Goal: Task Accomplishment & Management: Complete application form

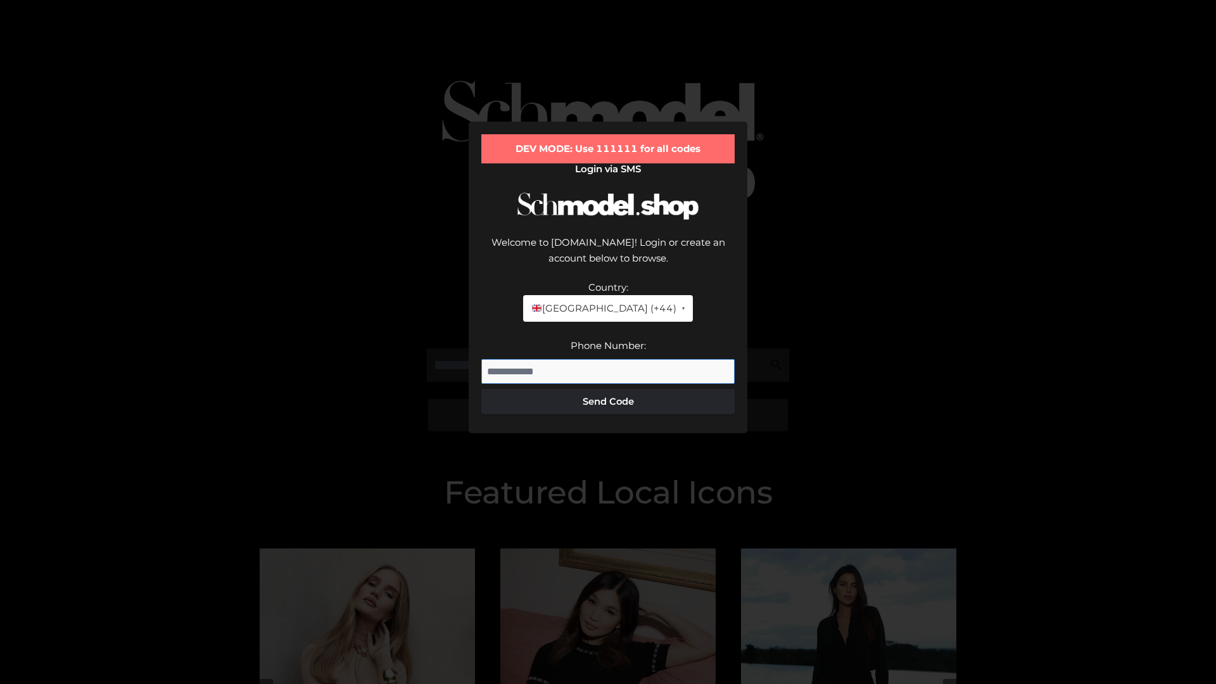
click at [608, 359] on input "Phone Number:" at bounding box center [607, 371] width 253 height 25
type input "**********"
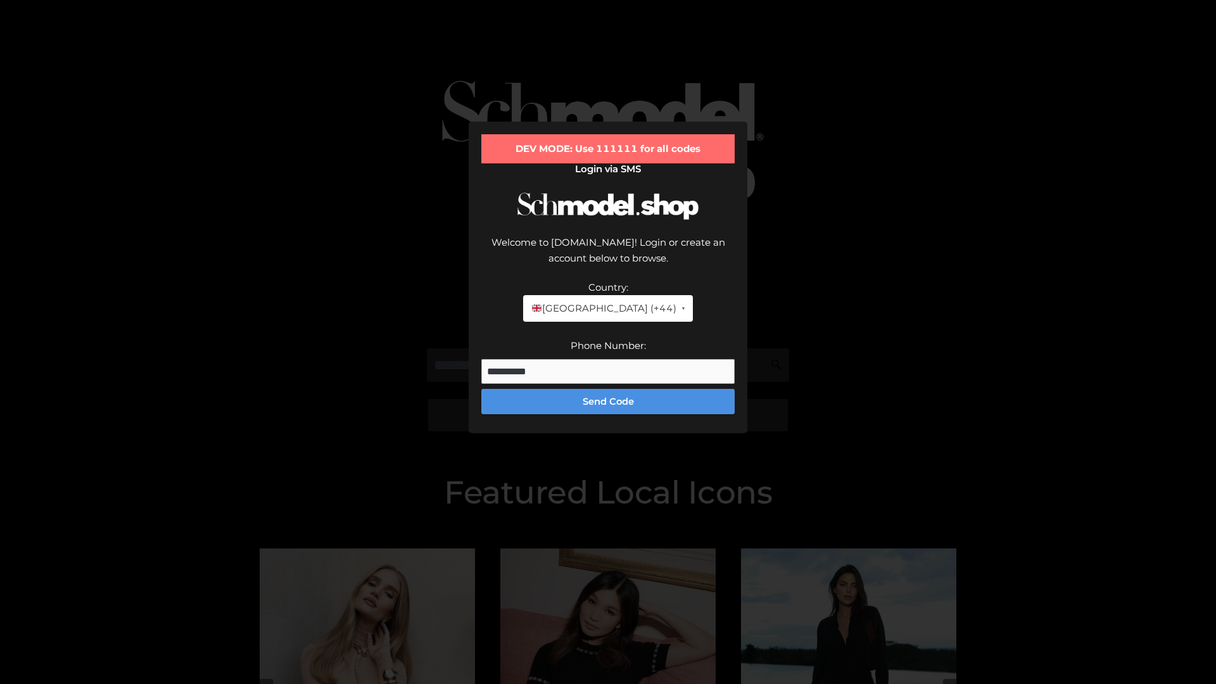
click at [608, 389] on button "Send Code" at bounding box center [607, 401] width 253 height 25
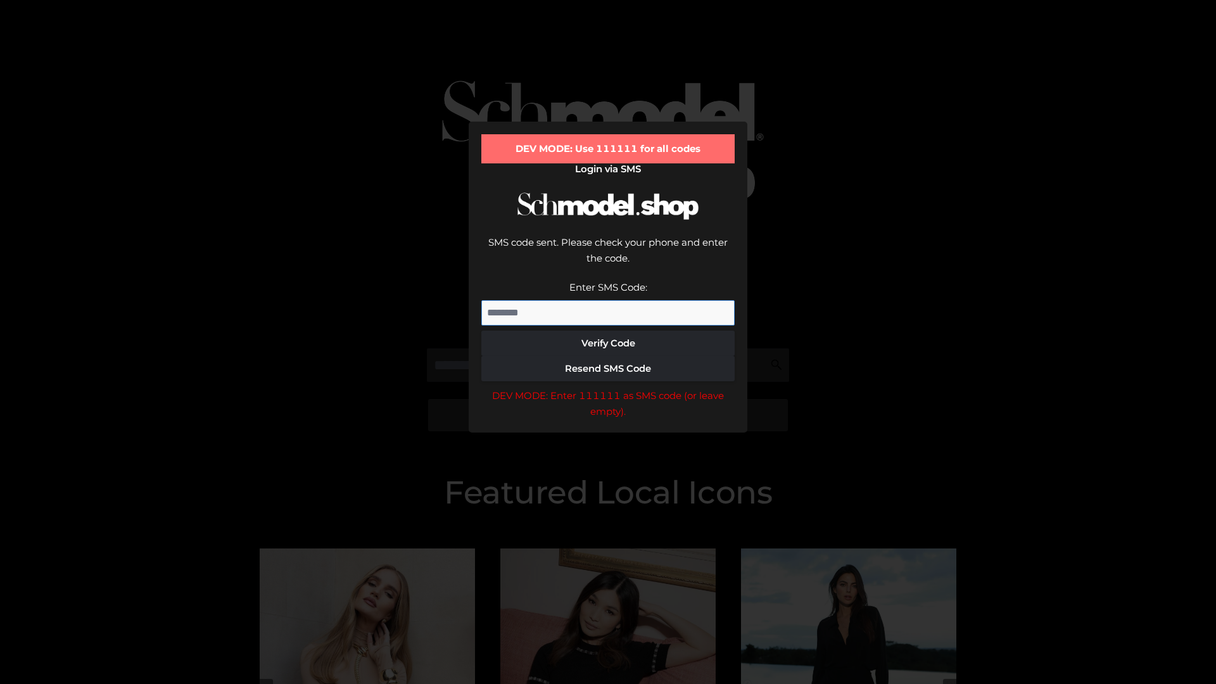
click at [608, 300] on input "Enter SMS Code:" at bounding box center [607, 312] width 253 height 25
type input "******"
click at [608, 331] on button "Verify Code" at bounding box center [607, 343] width 253 height 25
click at [608, 388] on div "DEV MODE: Enter 111111 as SMS code (or leave empty)." at bounding box center [607, 404] width 253 height 32
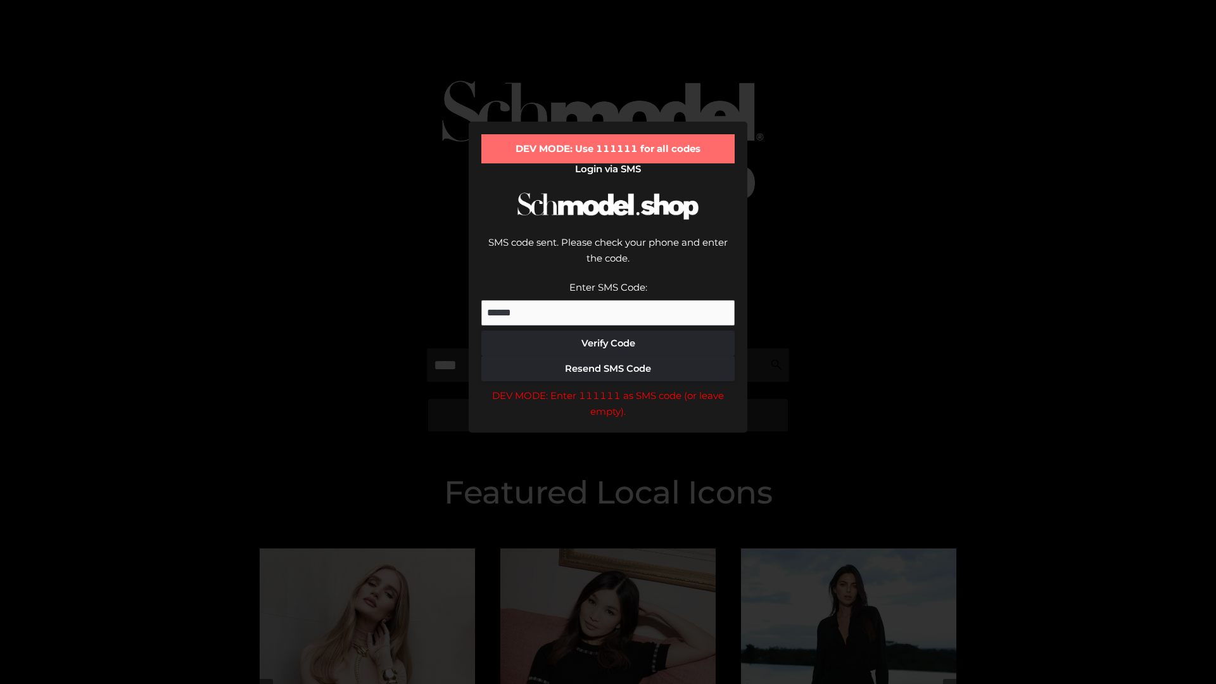
click at [608, 388] on div "DEV MODE: Enter 111111 as SMS code (or leave empty)." at bounding box center [607, 404] width 253 height 32
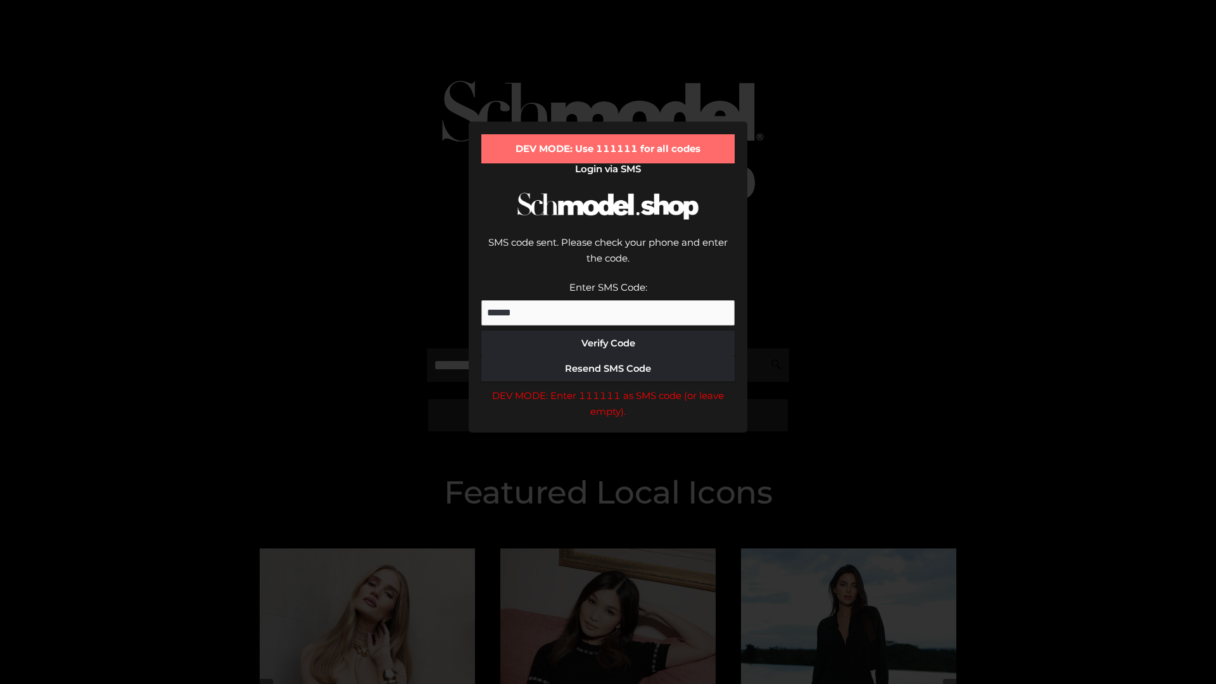
click at [608, 388] on div "DEV MODE: Enter 111111 as SMS code (or leave empty)." at bounding box center [607, 404] width 253 height 32
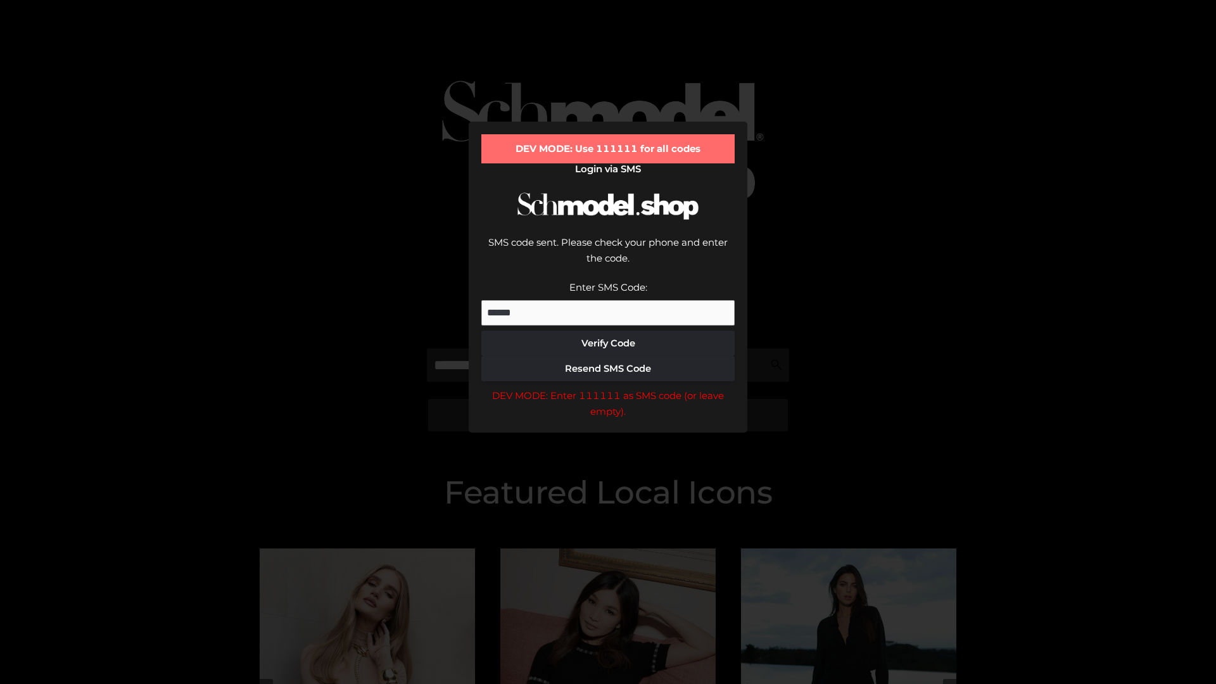
click at [608, 388] on div "DEV MODE: Enter 111111 as SMS code (or leave empty)." at bounding box center [607, 404] width 253 height 32
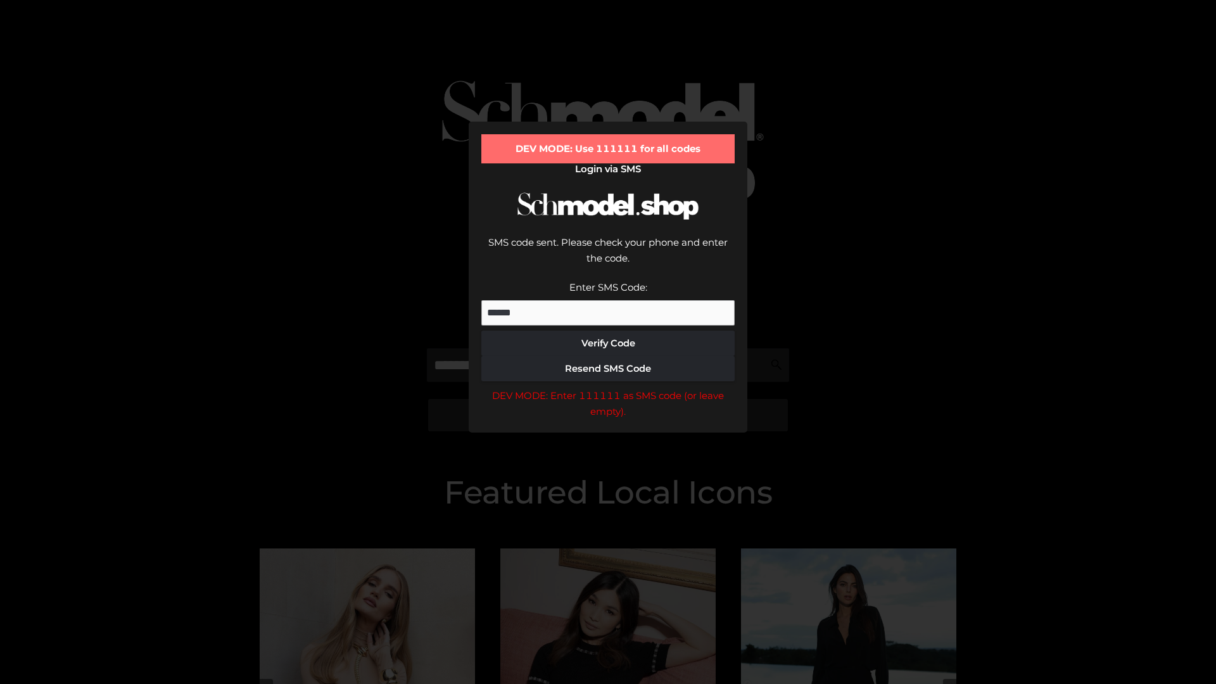
click at [608, 388] on div "DEV MODE: Enter 111111 as SMS code (or leave empty)." at bounding box center [607, 404] width 253 height 32
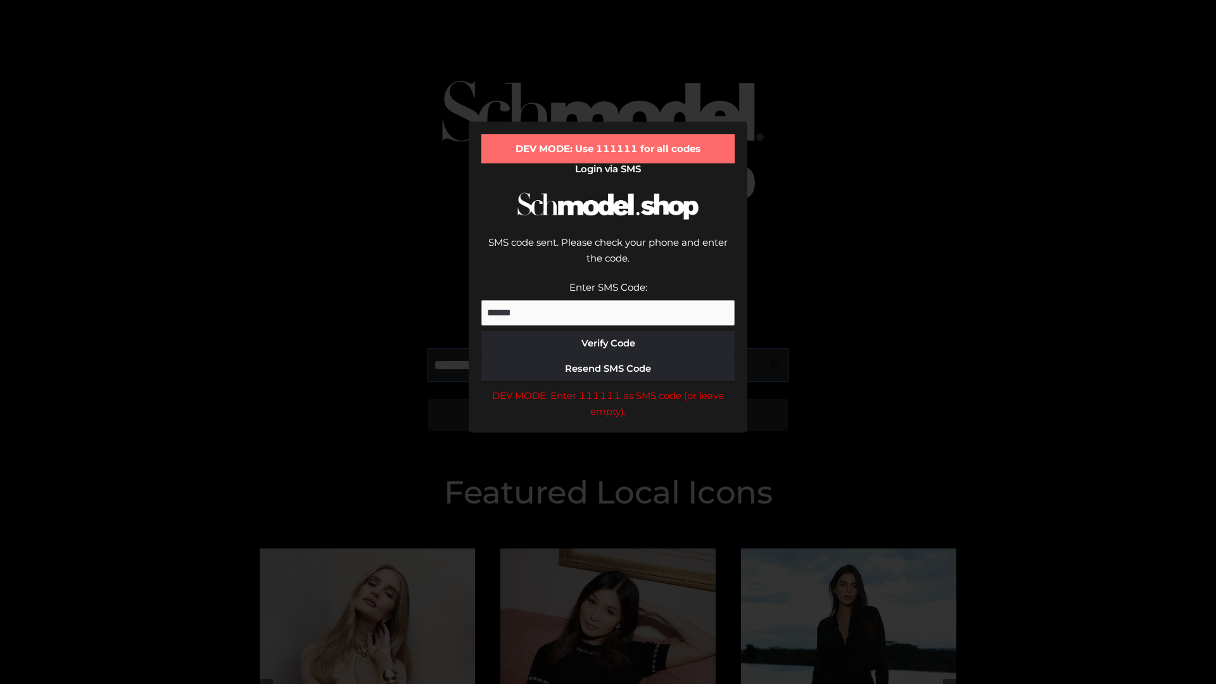
scroll to position [0, 1]
click at [608, 388] on div "DEV MODE: Enter 111111 as SMS code (or leave empty)." at bounding box center [607, 404] width 253 height 32
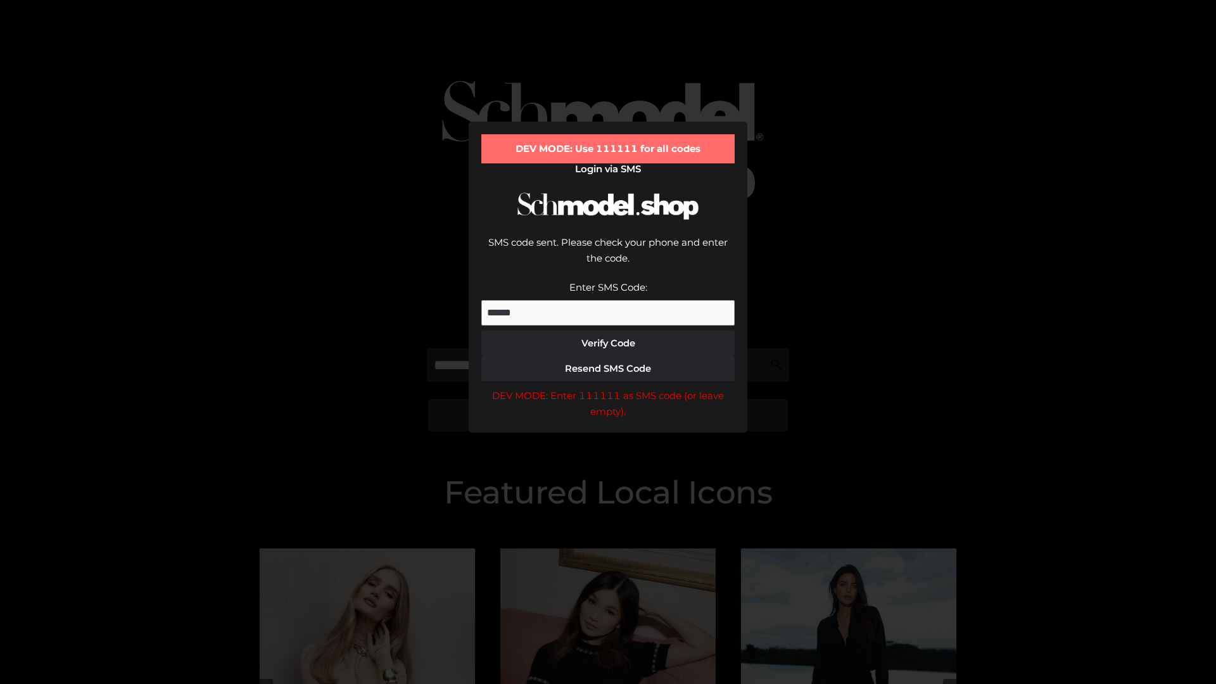
click at [608, 388] on div "DEV MODE: Enter 111111 as SMS code (or leave empty)." at bounding box center [607, 404] width 253 height 32
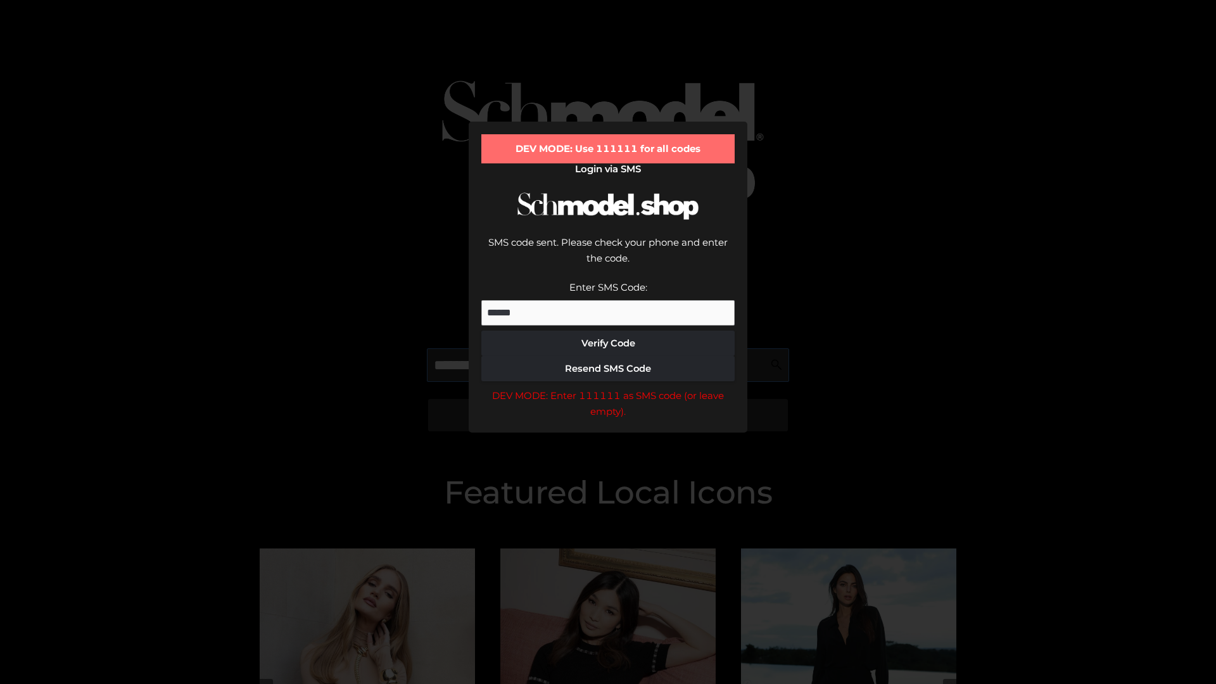
scroll to position [0, 77]
click at [608, 388] on div "DEV MODE: Enter 111111 as SMS code (or leave empty)." at bounding box center [607, 404] width 253 height 32
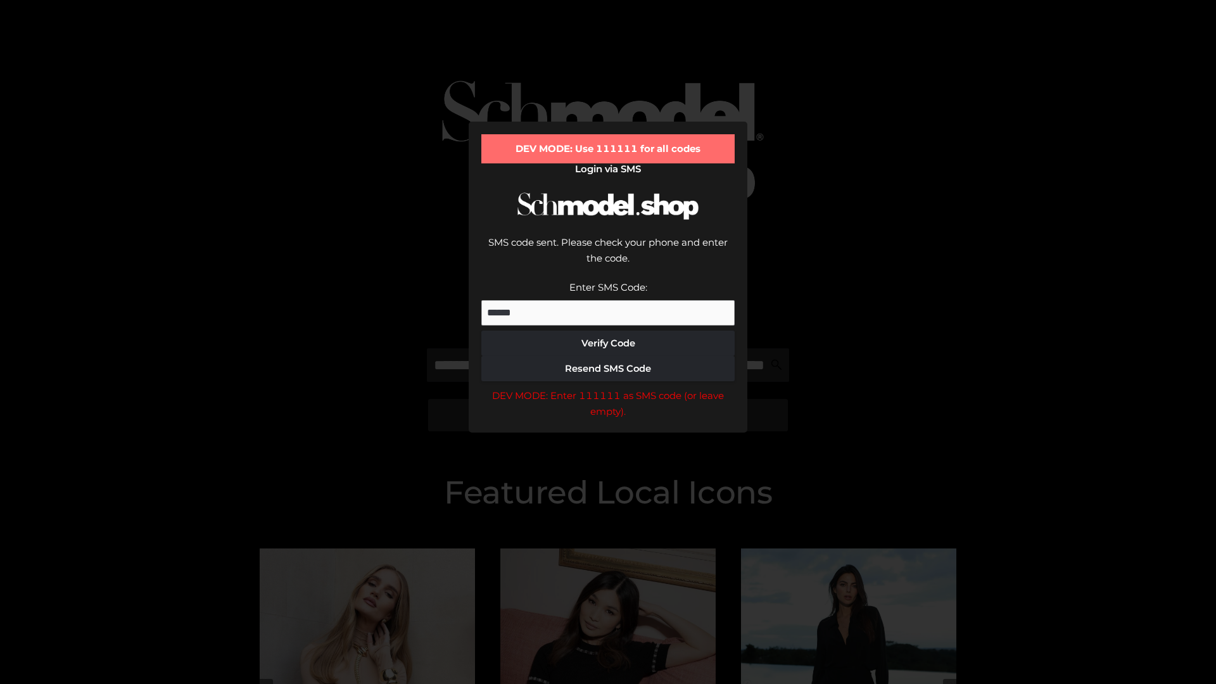
click at [608, 388] on div "DEV MODE: Enter 111111 as SMS code (or leave empty)." at bounding box center [607, 404] width 253 height 32
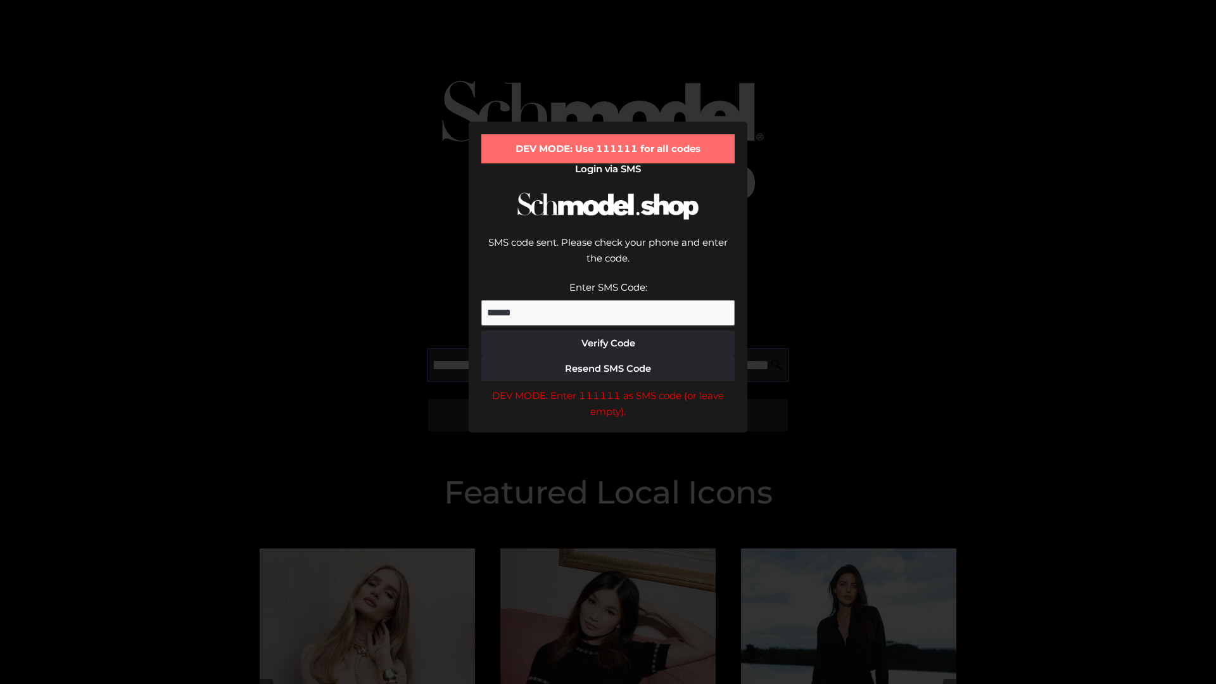
scroll to position [0, 157]
click at [608, 388] on div "DEV MODE: Enter 111111 as SMS code (or leave empty)." at bounding box center [607, 404] width 253 height 32
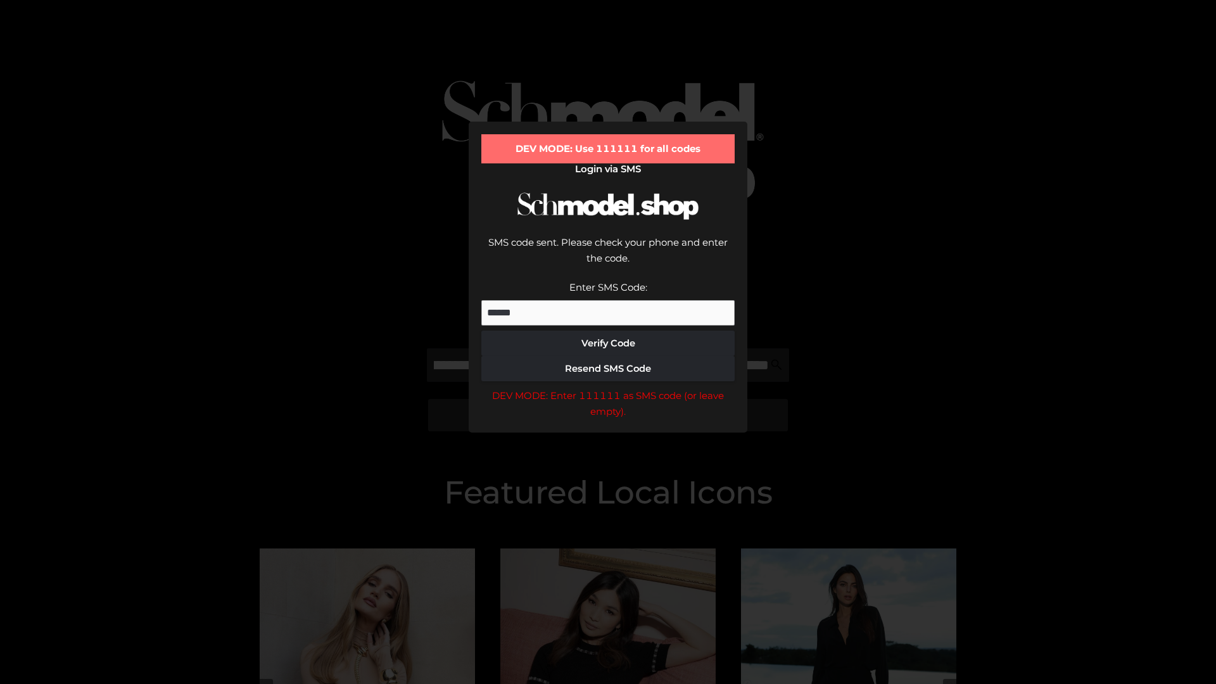
click at [608, 388] on div "DEV MODE: Enter 111111 as SMS code (or leave empty)." at bounding box center [607, 404] width 253 height 32
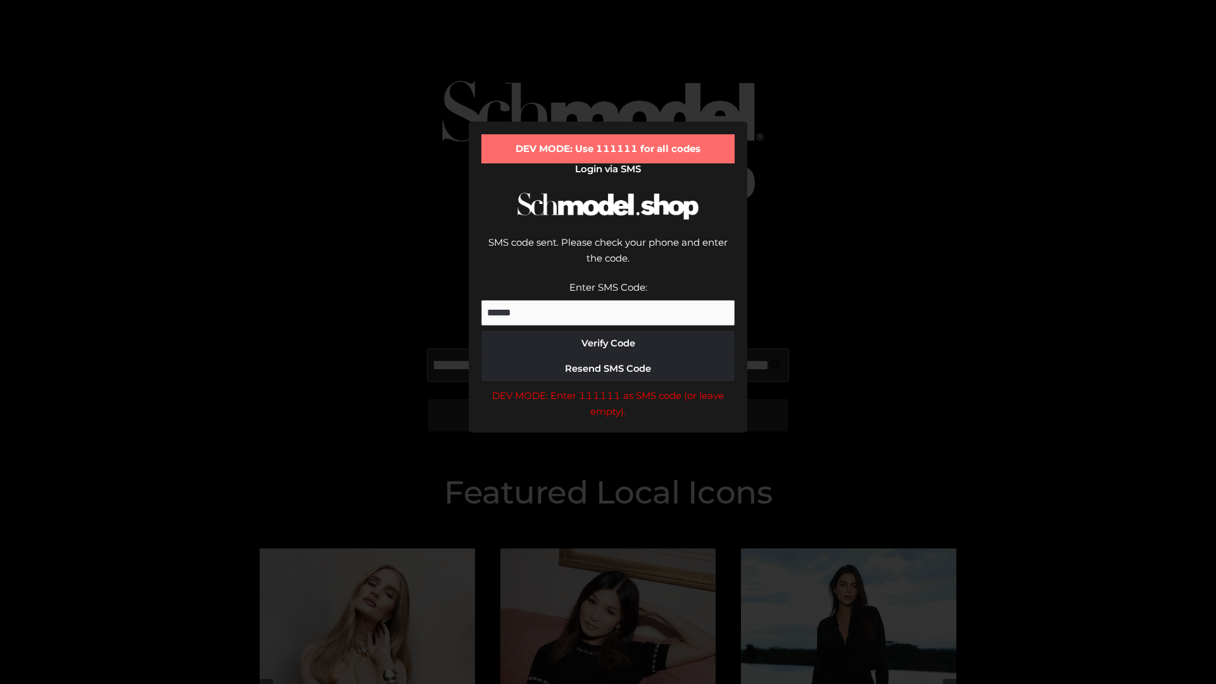
scroll to position [0, 230]
click at [608, 388] on div "DEV MODE: Enter 111111 as SMS code (or leave empty)." at bounding box center [607, 404] width 253 height 32
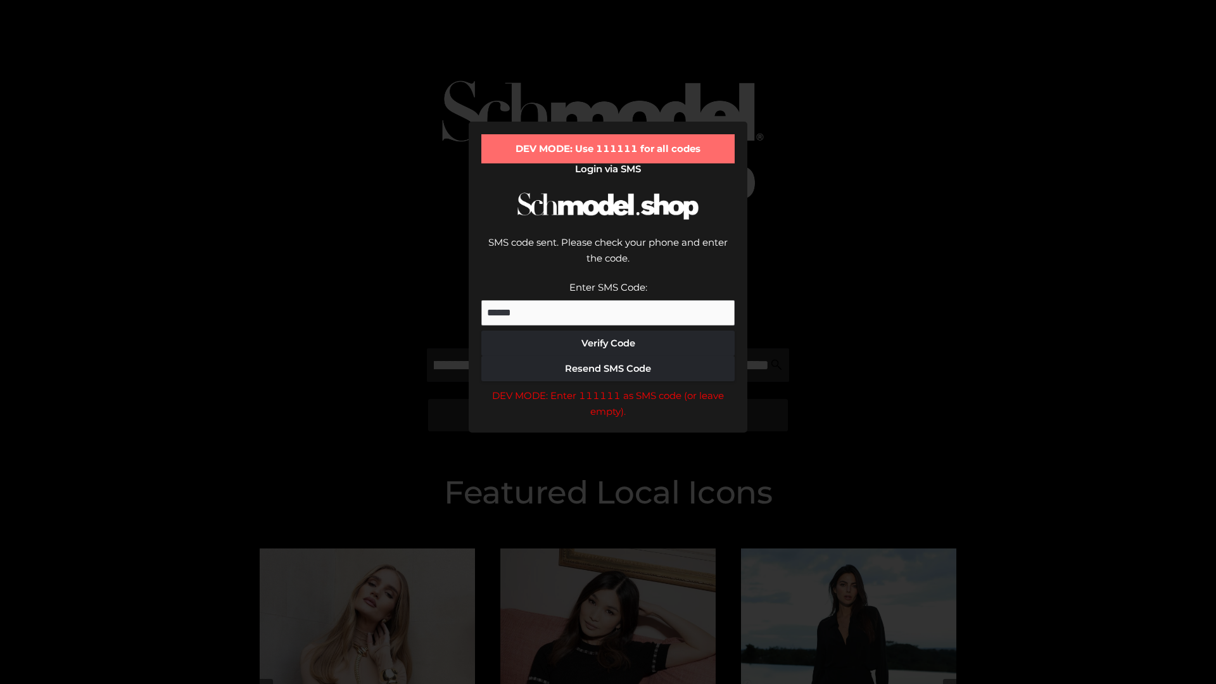
click at [608, 388] on div "DEV MODE: Enter 111111 as SMS code (or leave empty)." at bounding box center [607, 404] width 253 height 32
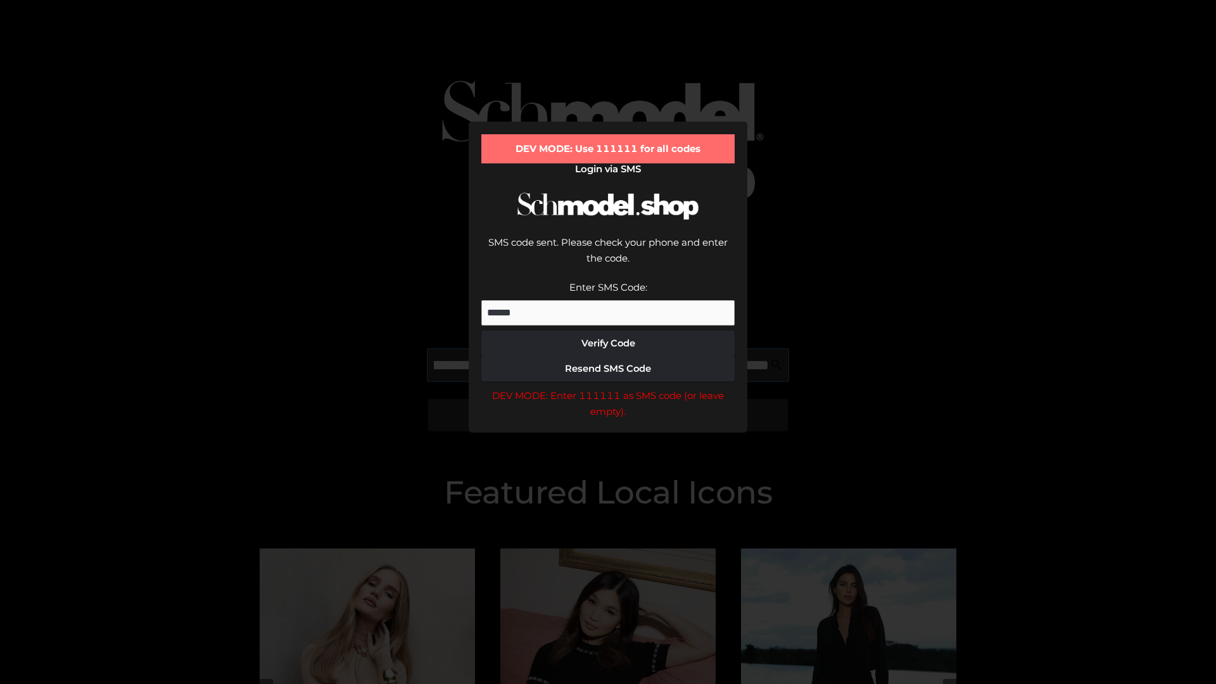
scroll to position [0, 307]
click at [608, 388] on div "DEV MODE: Enter 111111 as SMS code (or leave empty)." at bounding box center [607, 404] width 253 height 32
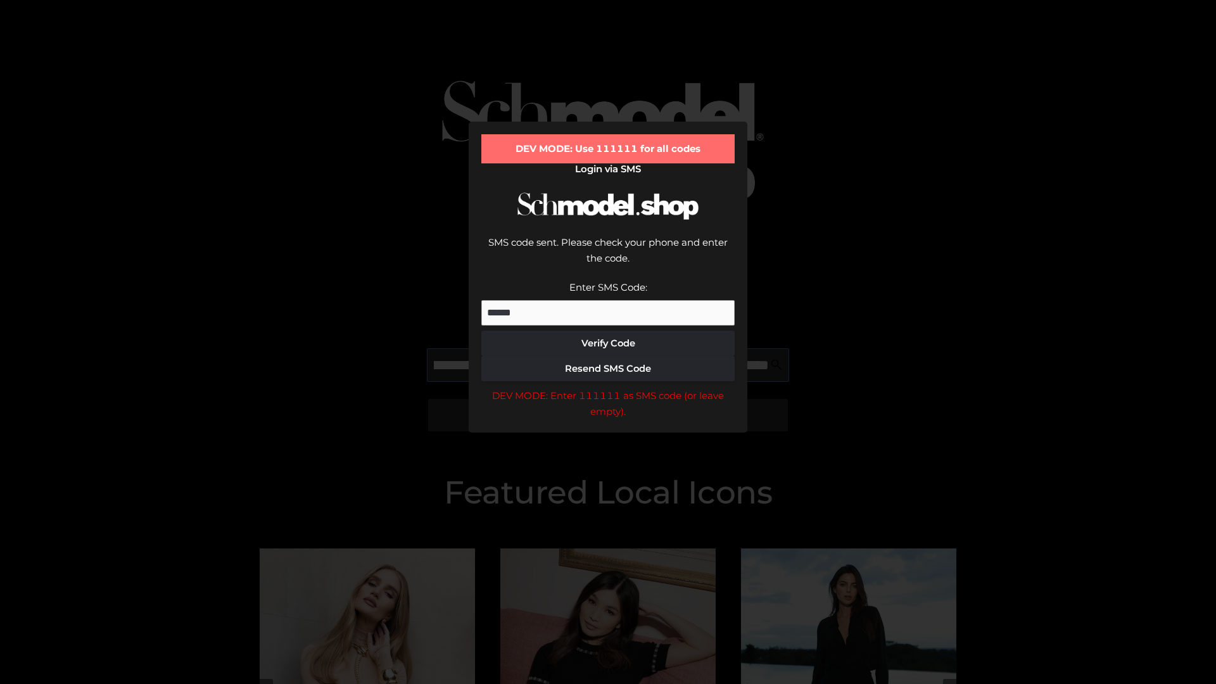
type input "**********"
click at [608, 388] on div "DEV MODE: Enter 111111 as SMS code (or leave empty)." at bounding box center [607, 404] width 253 height 32
